Goal: Use online tool/utility: Utilize a website feature to perform a specific function

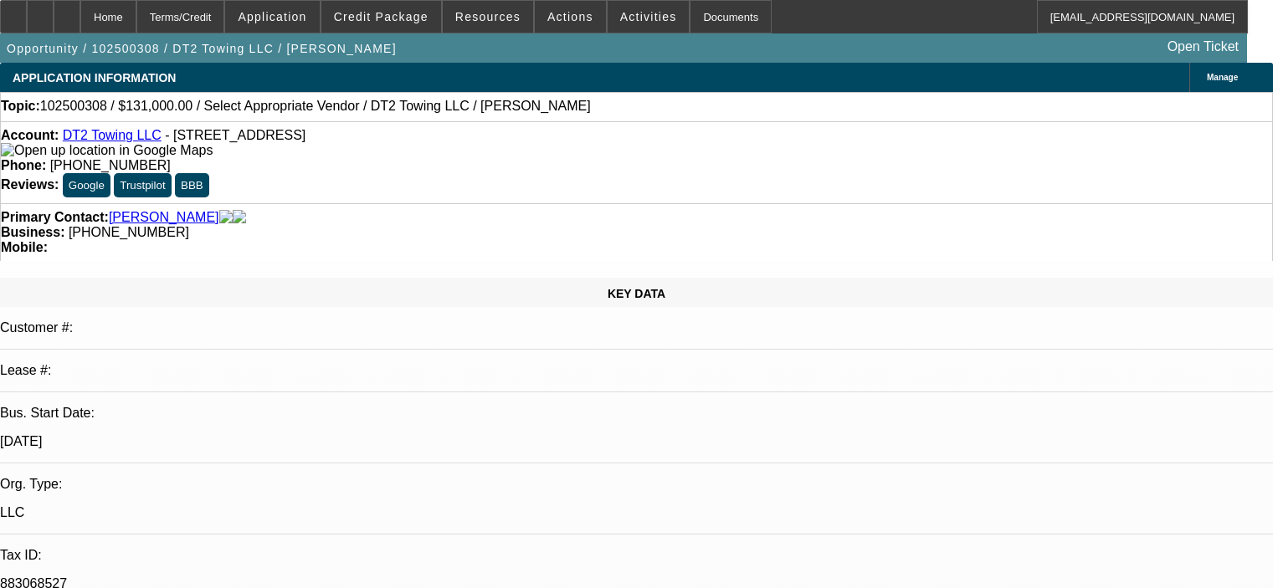
select select "0"
select select "2"
select select "0.1"
select select "4"
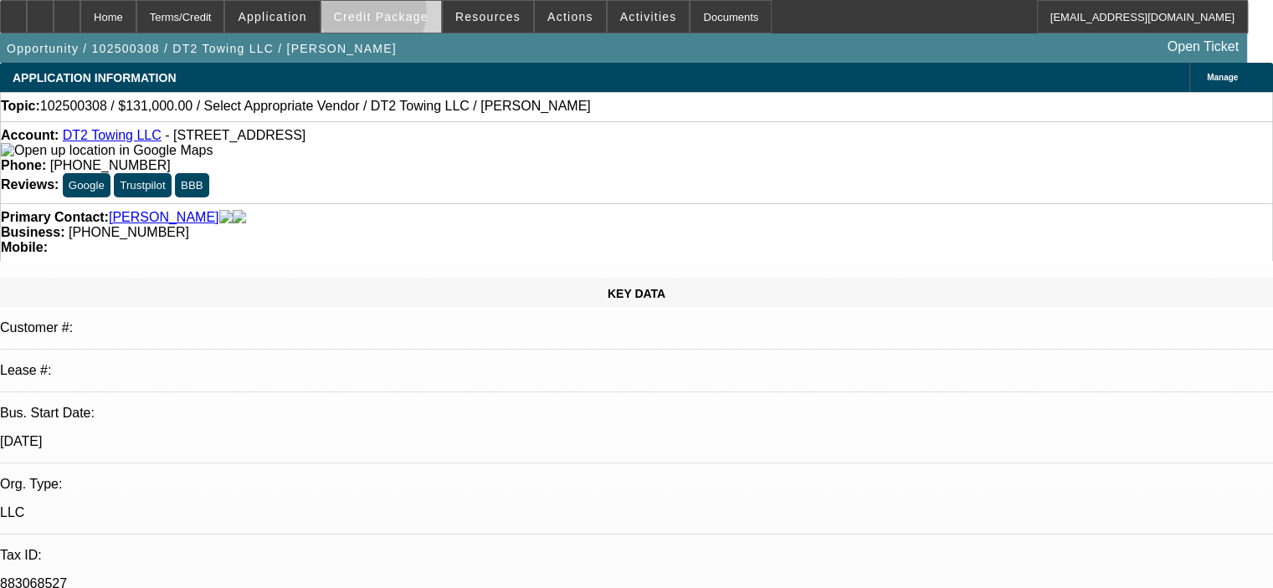
click at [397, 15] on span "Credit Package" at bounding box center [381, 16] width 95 height 13
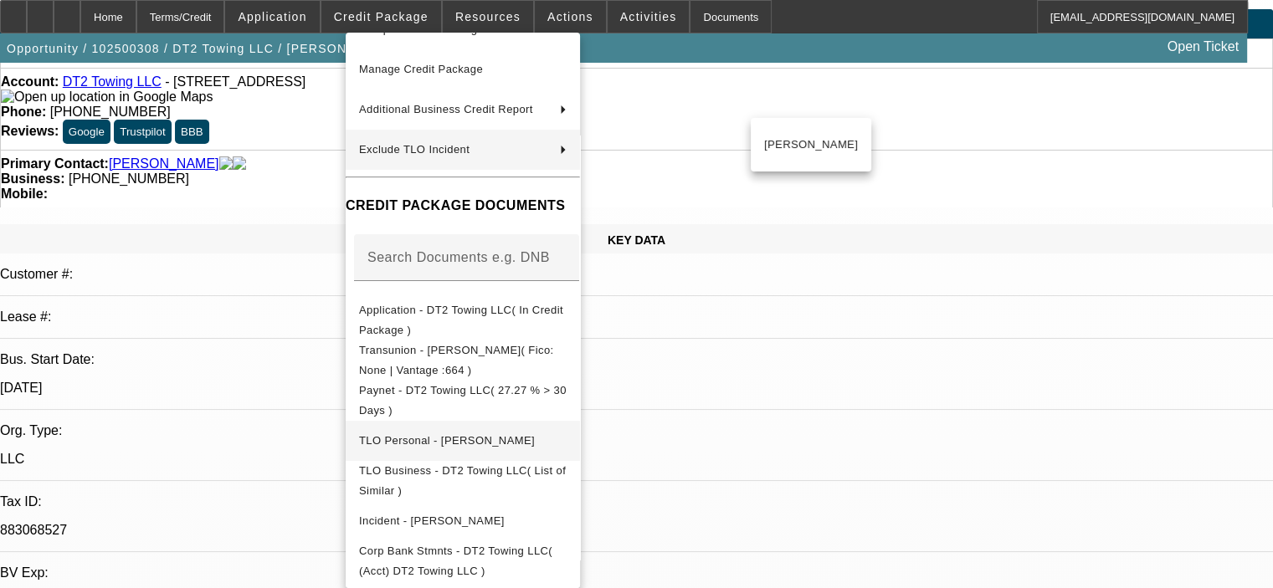
scroll to position [84, 0]
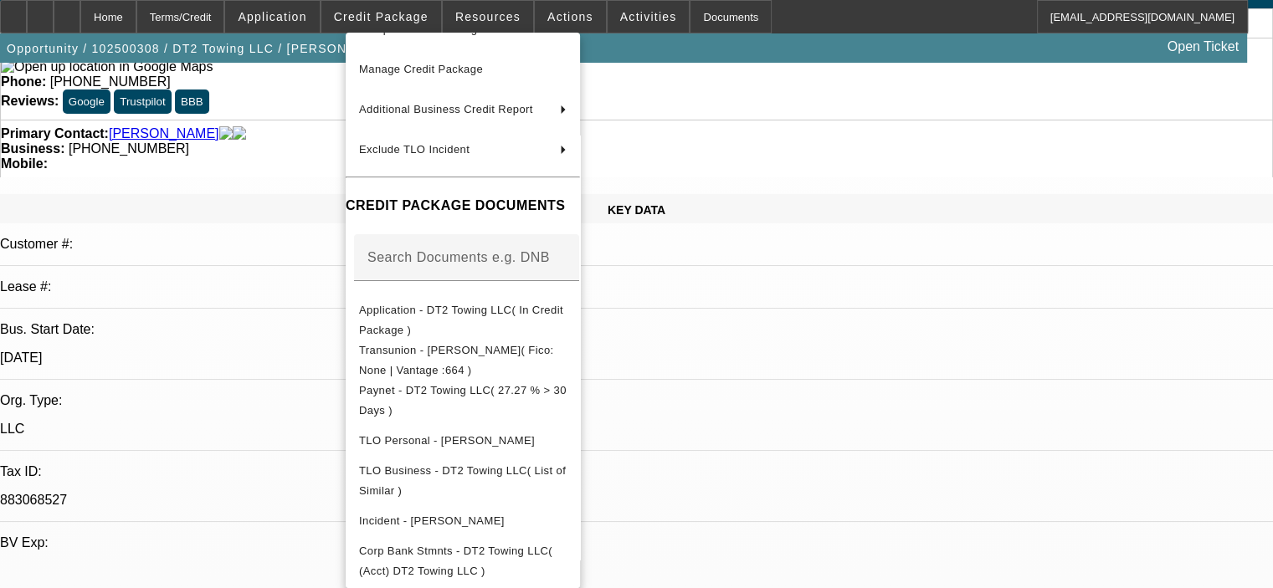
click at [895, 508] on div at bounding box center [636, 294] width 1273 height 588
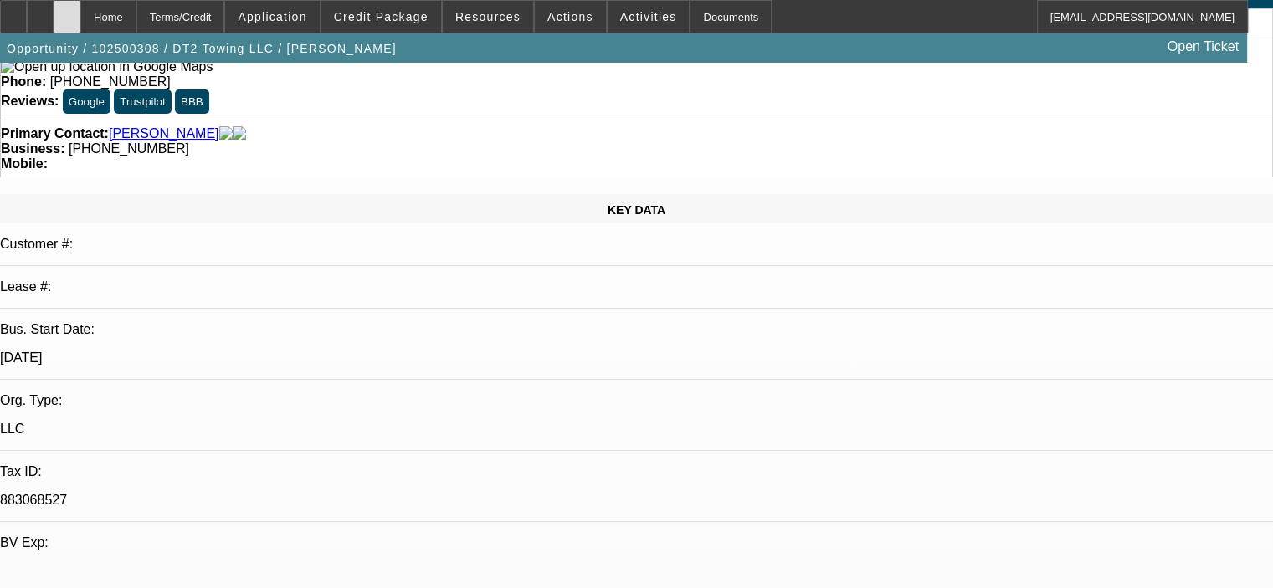
click at [80, 15] on div at bounding box center [67, 16] width 27 height 33
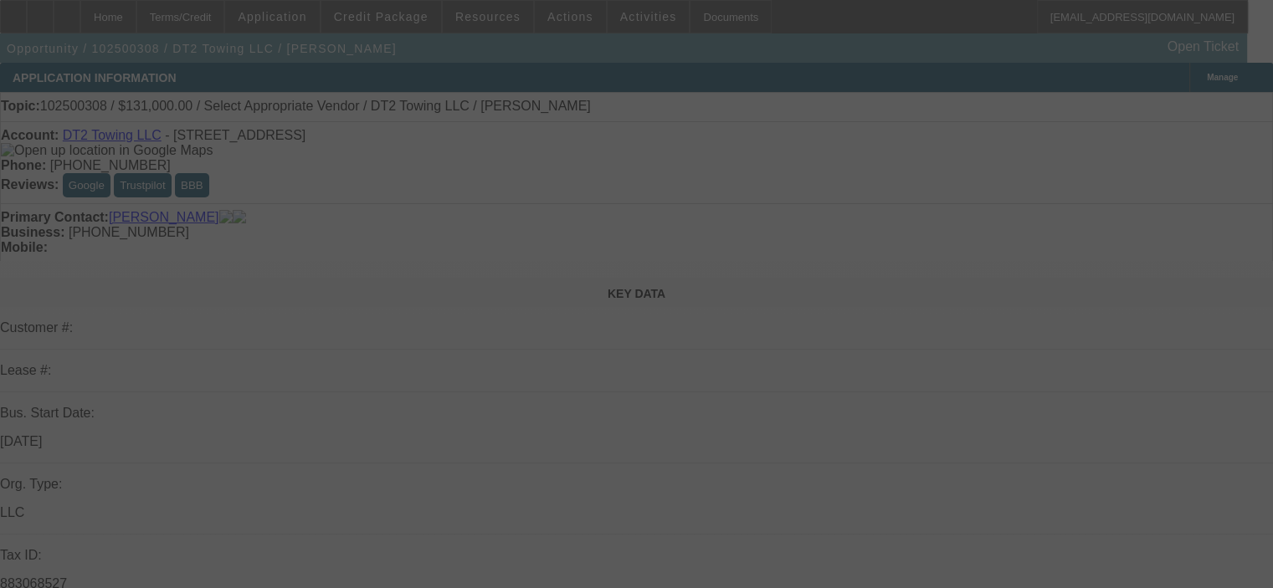
select select "0"
select select "2"
select select "0.1"
select select "4"
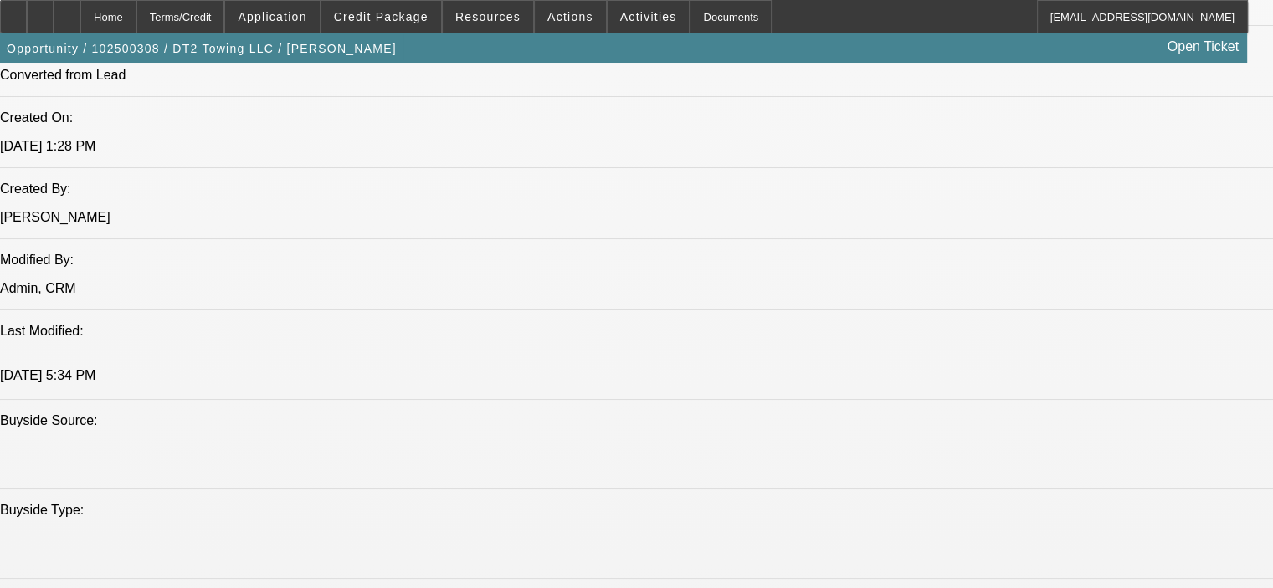
scroll to position [1423, 0]
